Goal: Book appointment/travel/reservation

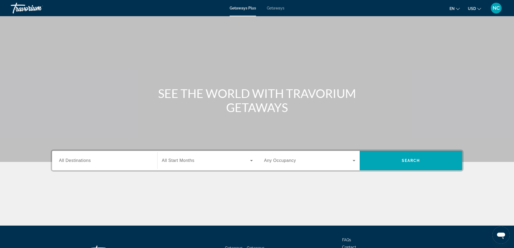
click at [280, 7] on span "Getaways" at bounding box center [276, 8] width 18 height 4
click at [79, 158] on div "Destination All Destinations" at bounding box center [104, 160] width 91 height 15
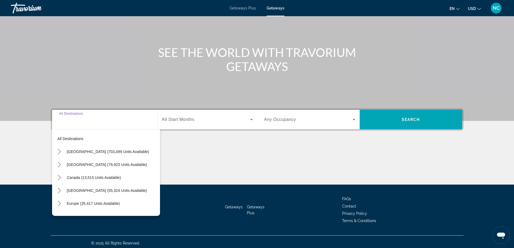
scroll to position [44, 0]
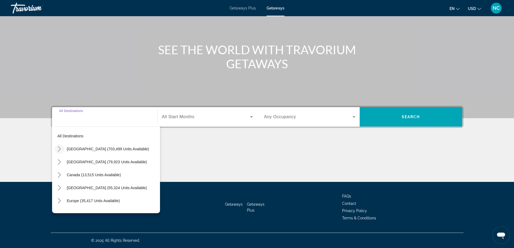
click at [60, 148] on icon "Toggle United States (703,499 units available) submenu" at bounding box center [59, 148] width 5 height 5
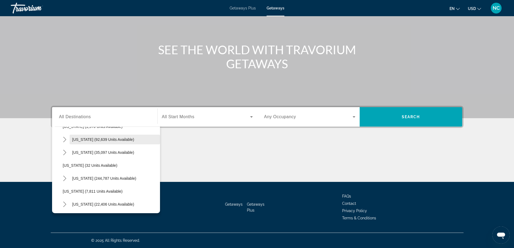
scroll to position [70, 0]
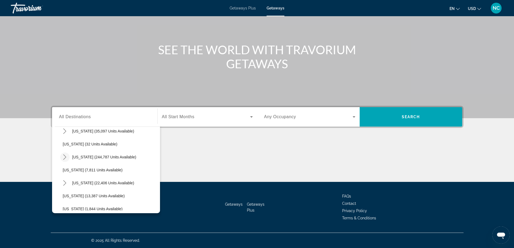
click at [65, 155] on icon "Toggle Florida (244,787 units available) submenu" at bounding box center [64, 156] width 5 height 5
click at [104, 169] on span "[GEOGRAPHIC_DATA] (96,775 units available)" at bounding box center [108, 170] width 80 height 4
type input "**********"
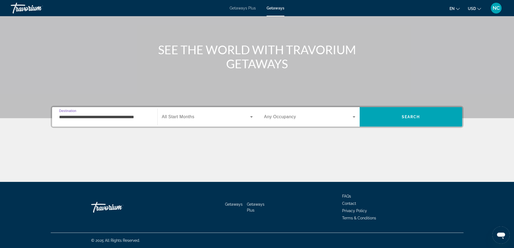
click at [253, 117] on icon "Search widget" at bounding box center [251, 117] width 6 height 6
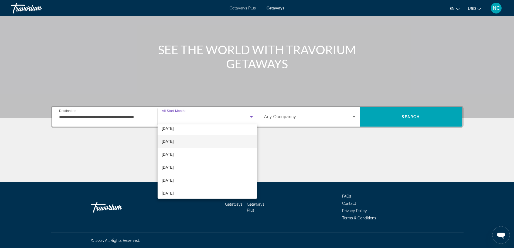
scroll to position [27, 0]
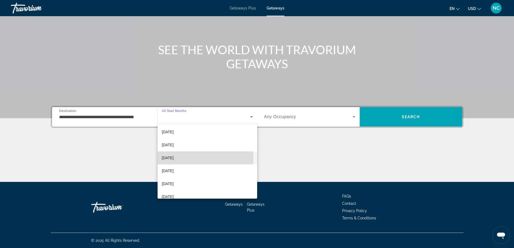
click at [174, 157] on span "[DATE]" at bounding box center [168, 158] width 12 height 6
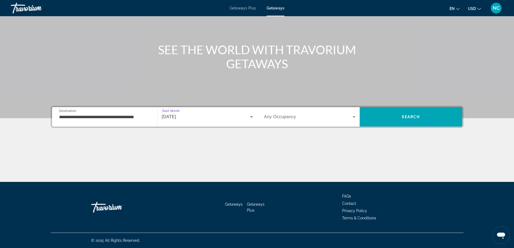
click at [250, 116] on icon "Search widget" at bounding box center [251, 117] width 6 height 6
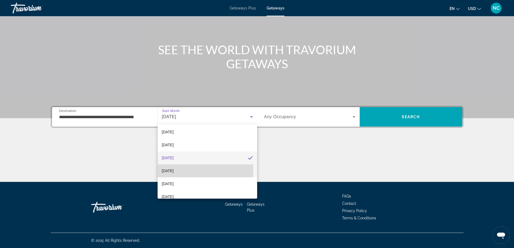
click at [174, 169] on span "[DATE]" at bounding box center [168, 171] width 12 height 6
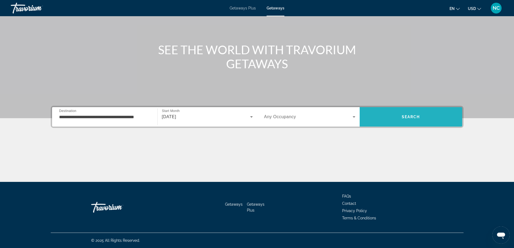
click at [420, 119] on span "Search" at bounding box center [411, 116] width 103 height 13
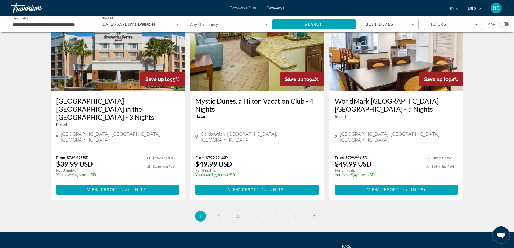
scroll to position [657, 0]
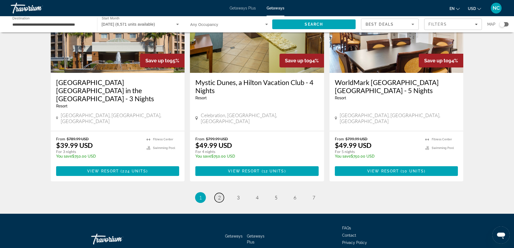
click at [220, 195] on span "2" at bounding box center [219, 198] width 3 height 6
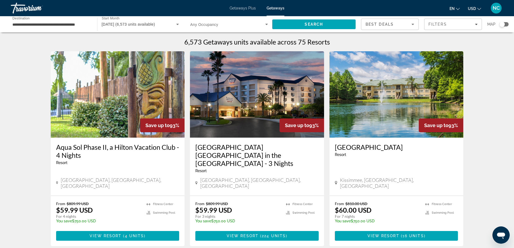
scroll to position [189, 0]
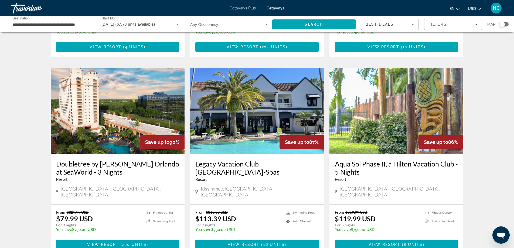
click at [117, 111] on img "Main content" at bounding box center [118, 111] width 134 height 86
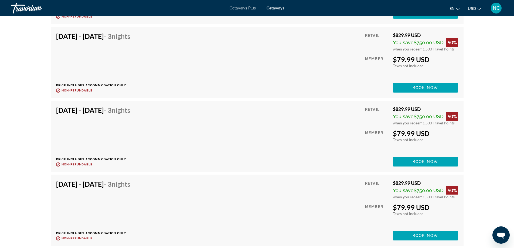
scroll to position [2063, 0]
